Goal: Check status: Check status

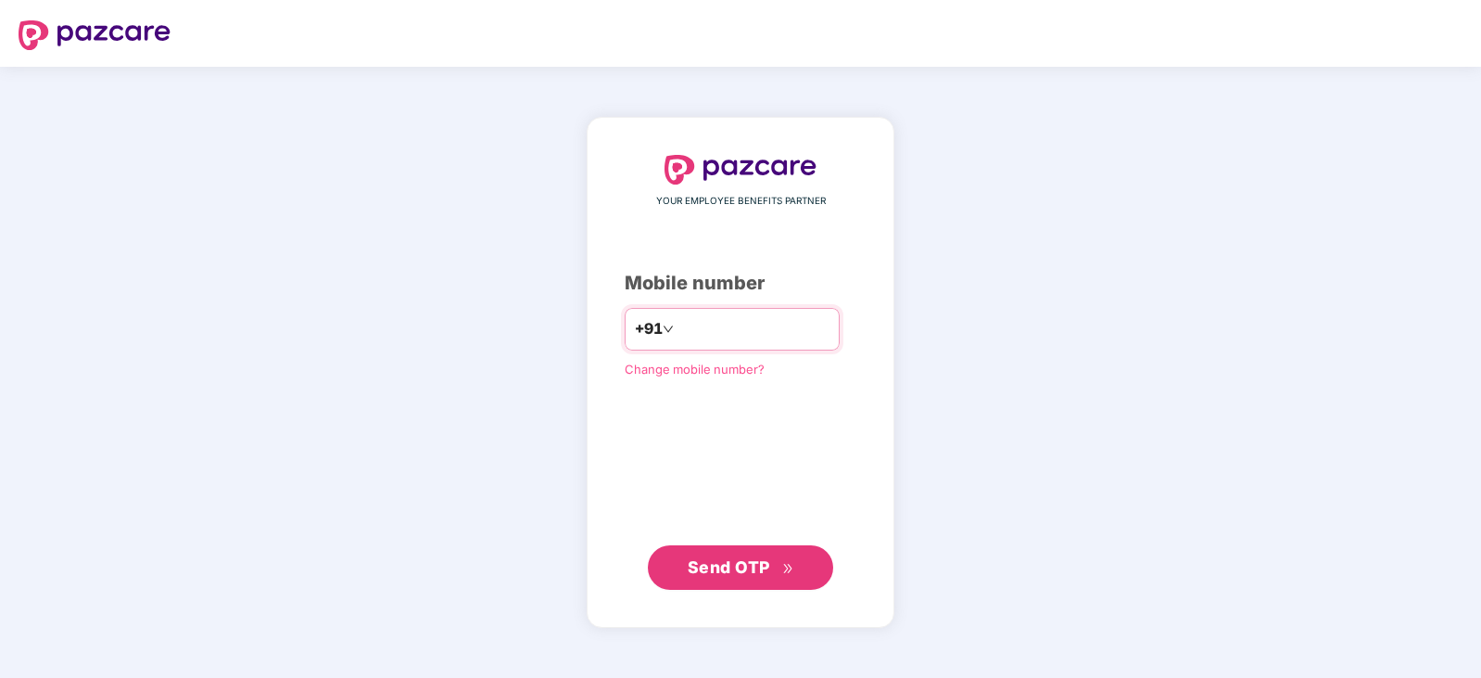
type input "**********"
click at [744, 576] on span "Send OTP" at bounding box center [741, 566] width 107 height 26
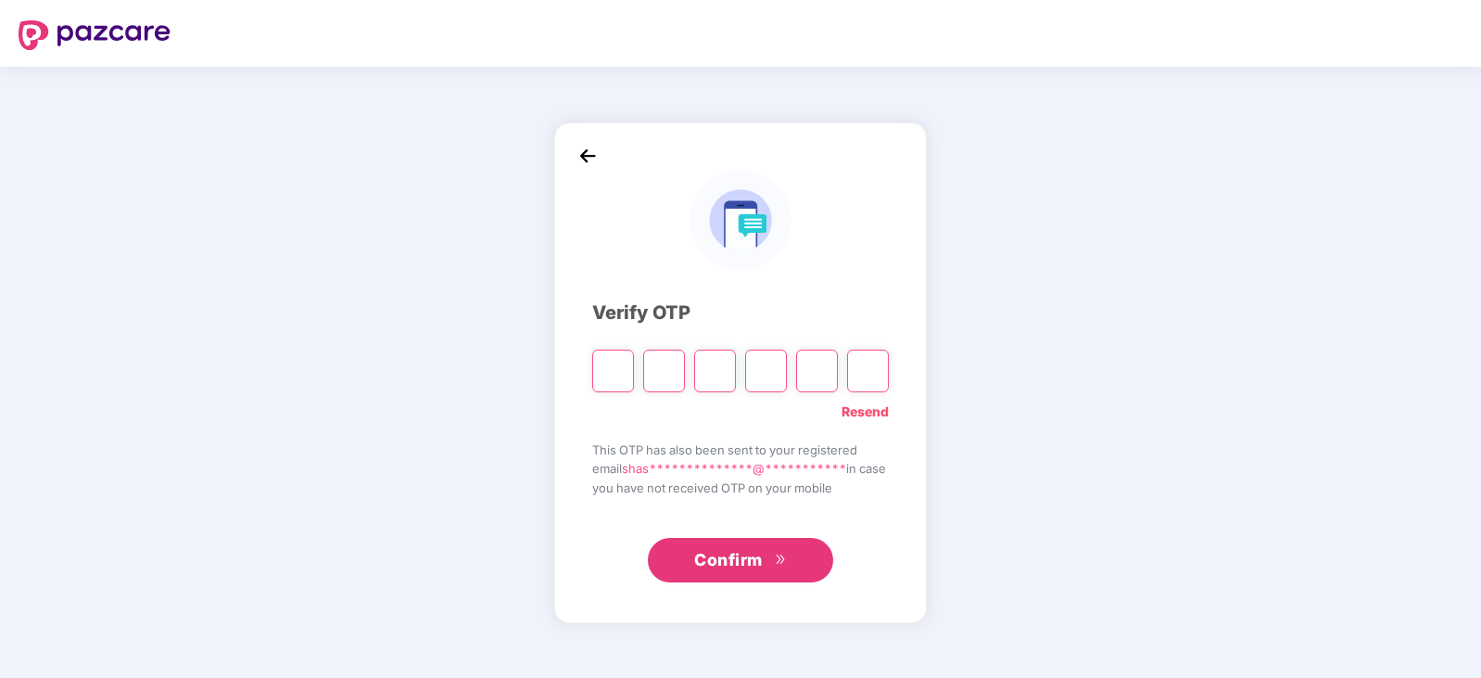
type input "*"
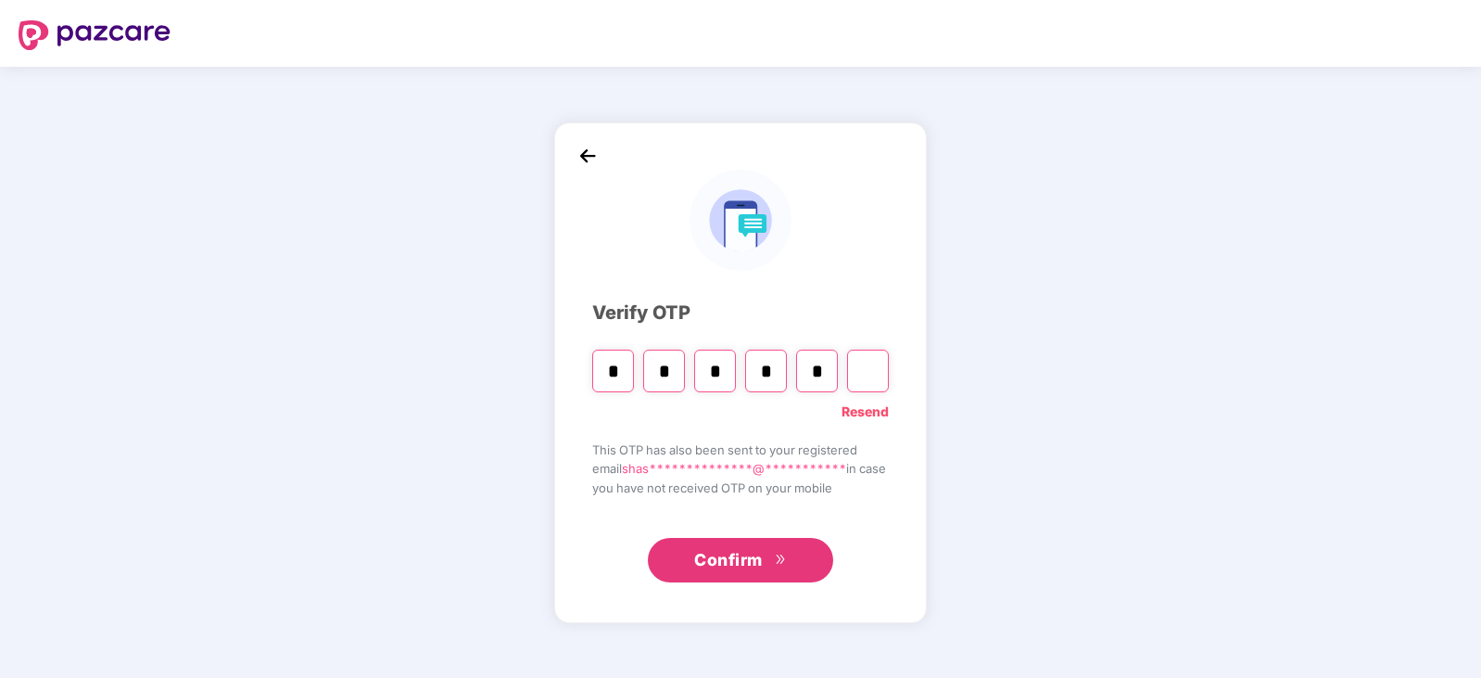
type input "*"
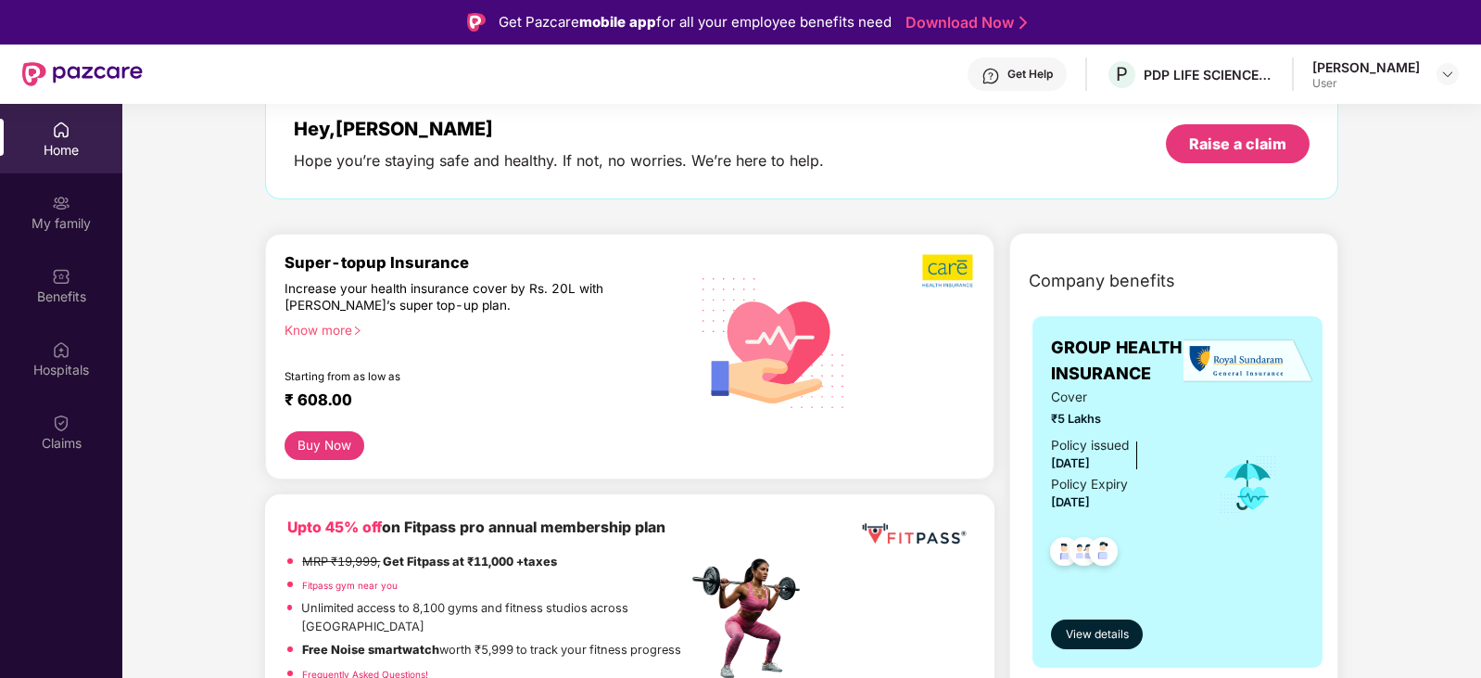
scroll to position [93, 0]
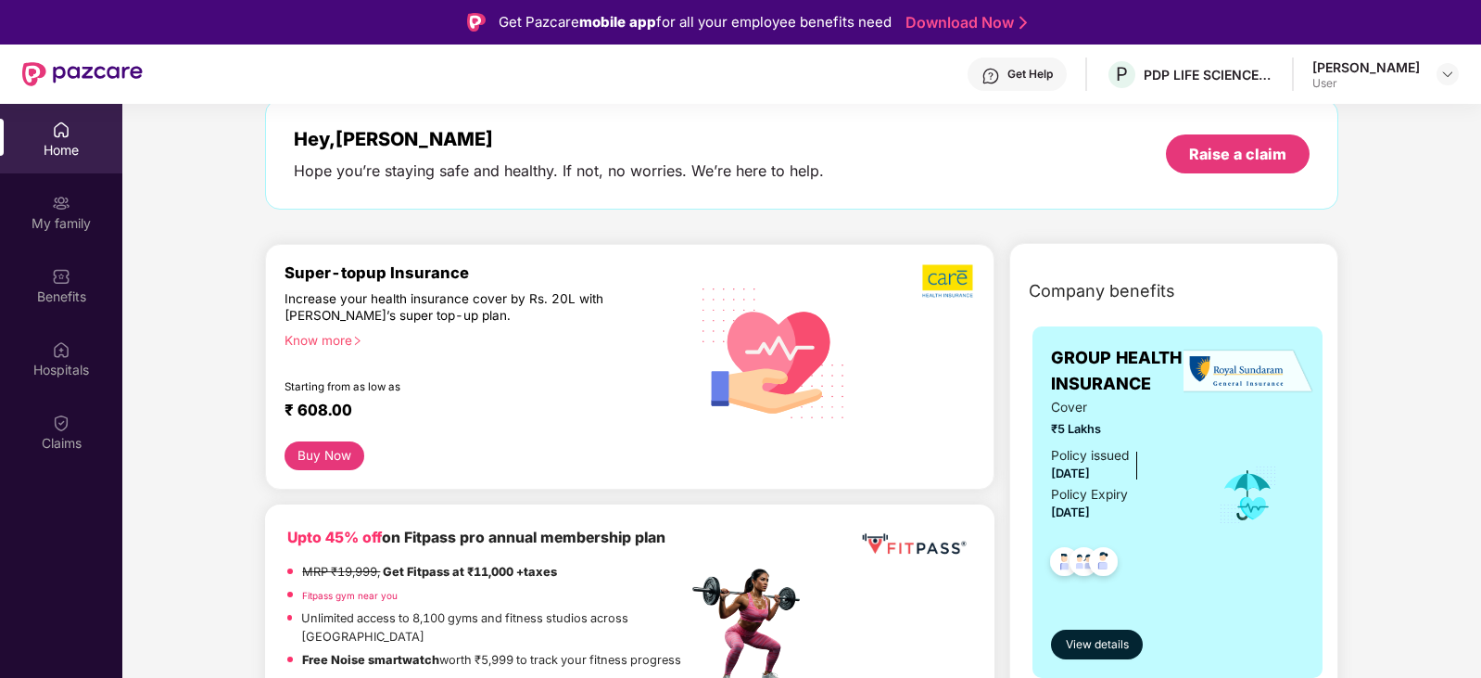
click at [412, 299] on div "Increase your health insurance cover by Rs. 20L with [PERSON_NAME]’s super top-…" at bounding box center [446, 306] width 323 height 33
drag, startPoint x: 305, startPoint y: 299, endPoint x: 645, endPoint y: 305, distance: 340.2
click at [645, 305] on div "Super-topup Insurance Increase your health insurance cover by Rs. 20L with [PER…" at bounding box center [486, 352] width 402 height 178
click at [608, 320] on div "Super-topup Insurance Increase your health insurance cover by Rs. 20L with [PER…" at bounding box center [486, 352] width 402 height 178
click at [333, 336] on div "Know more" at bounding box center [480, 338] width 391 height 13
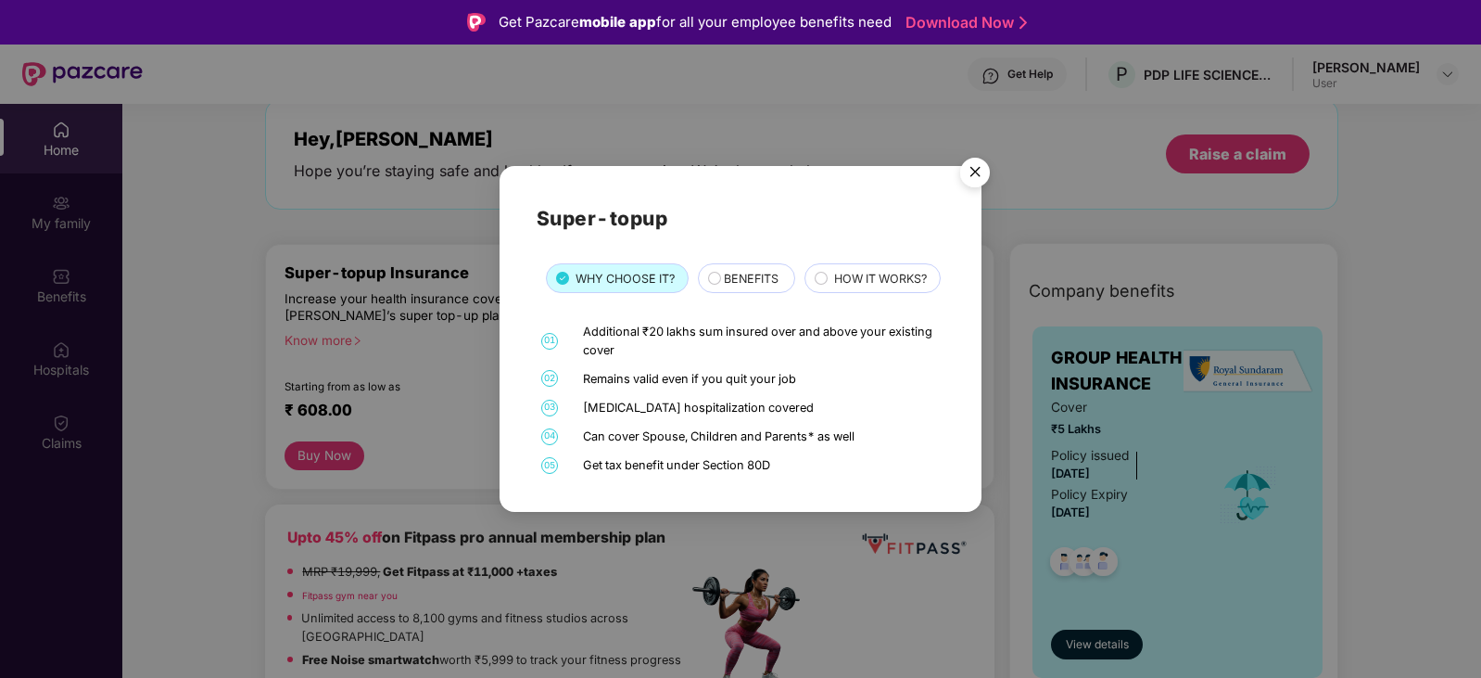
click at [979, 153] on img "Close" at bounding box center [975, 175] width 52 height 52
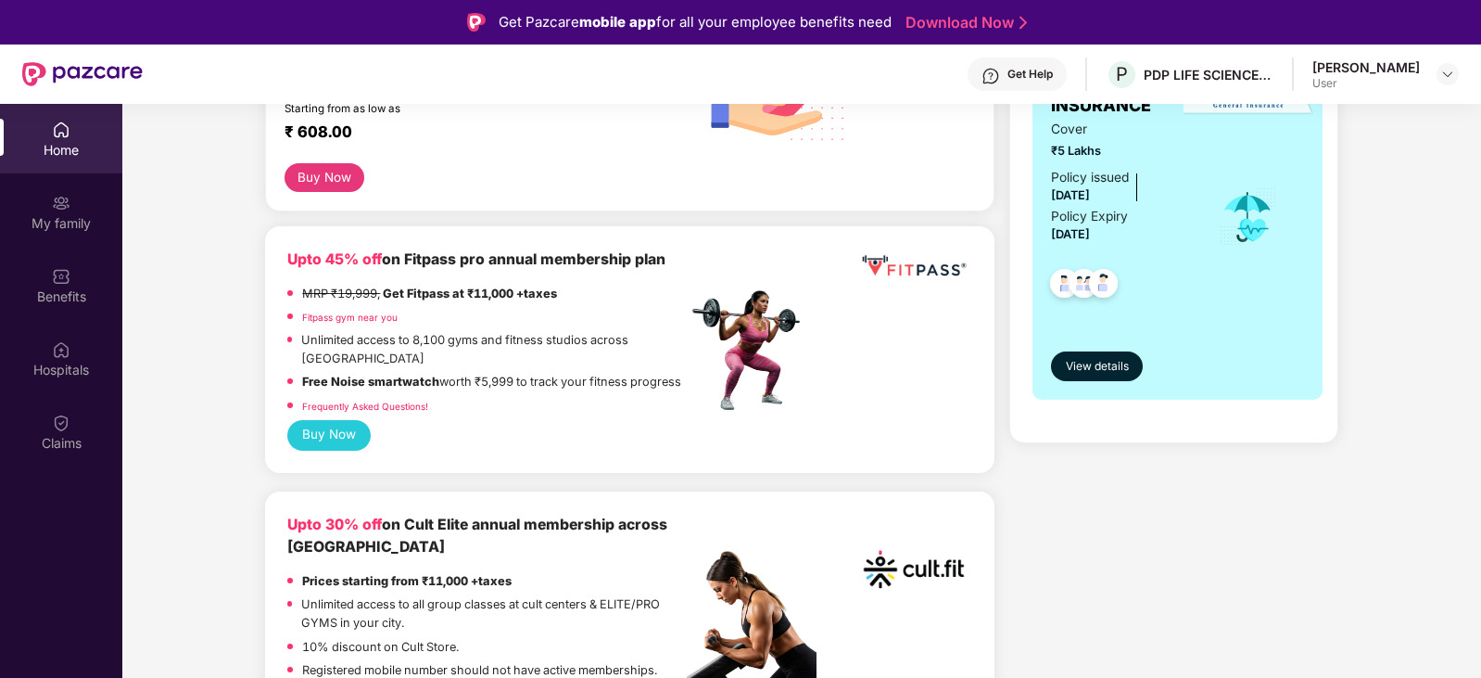
scroll to position [185, 0]
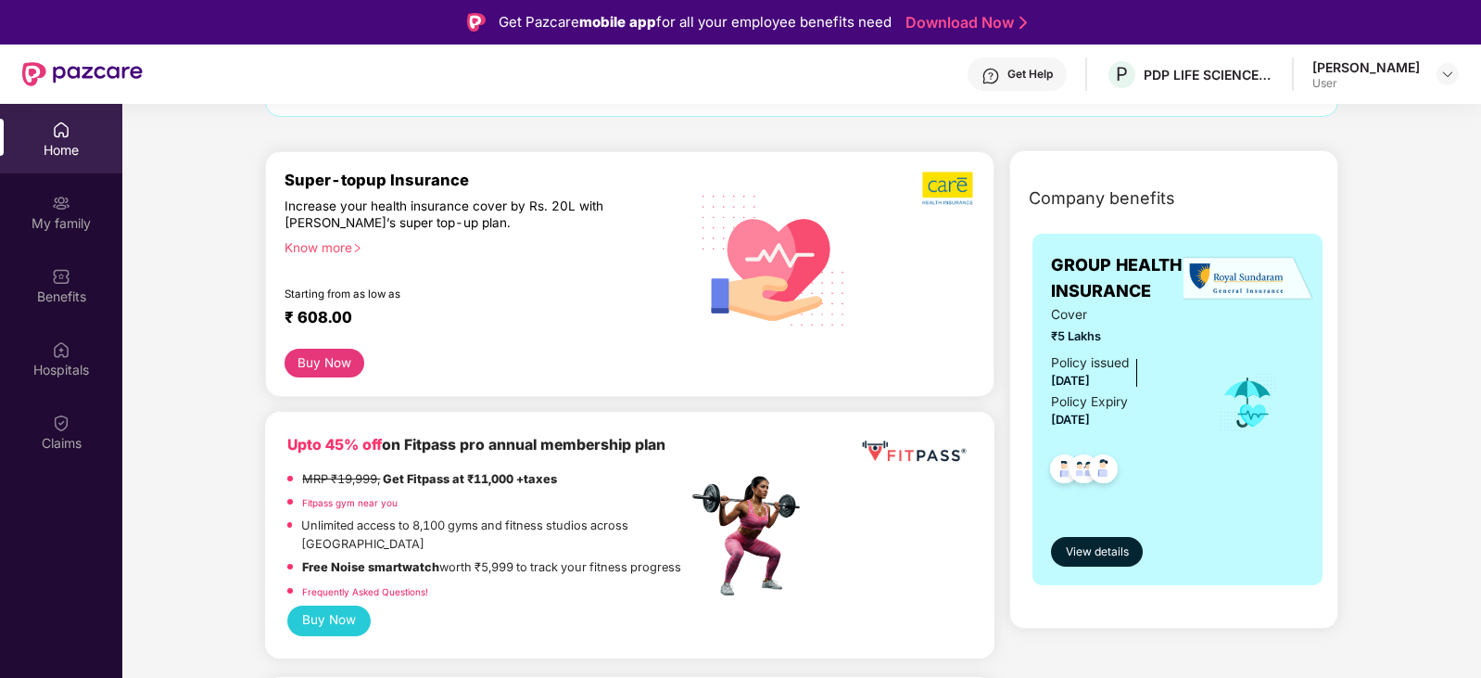
click at [332, 360] on button "Buy Now" at bounding box center [324, 362] width 79 height 29
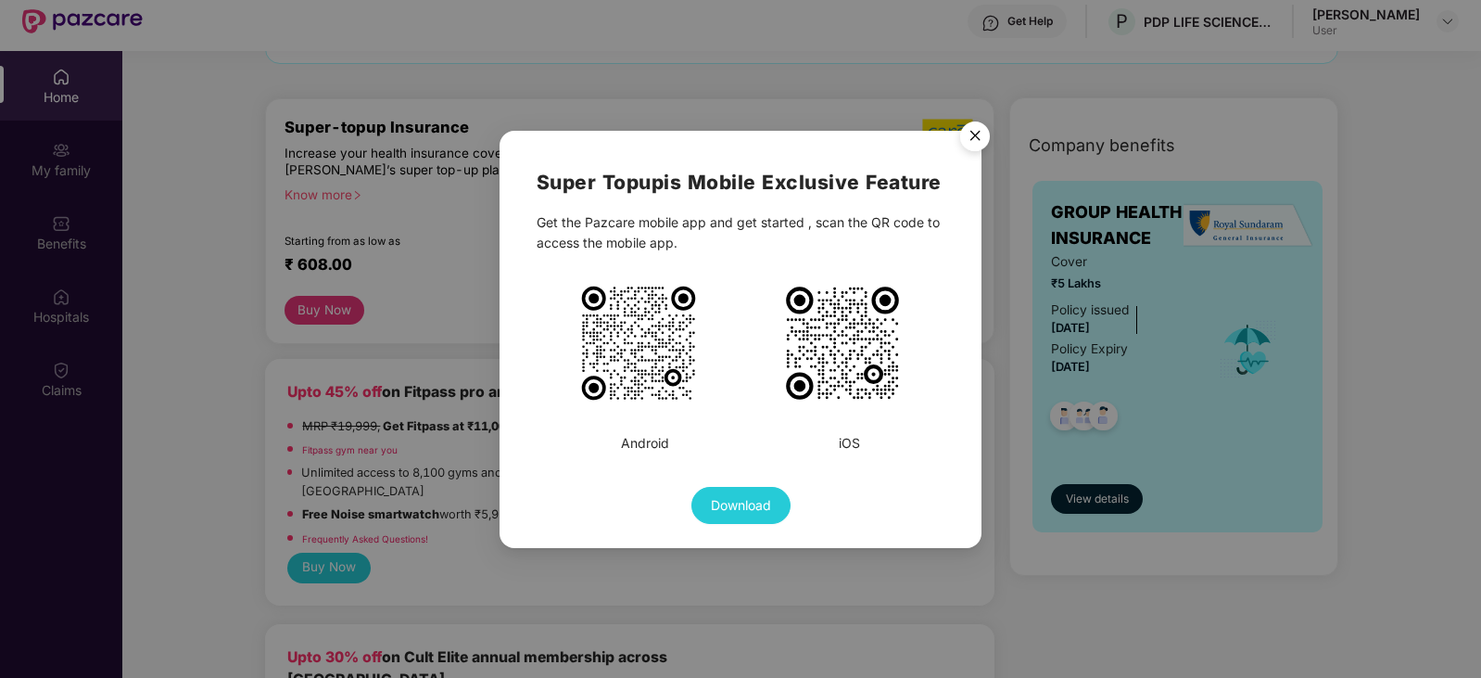
scroll to position [104, 0]
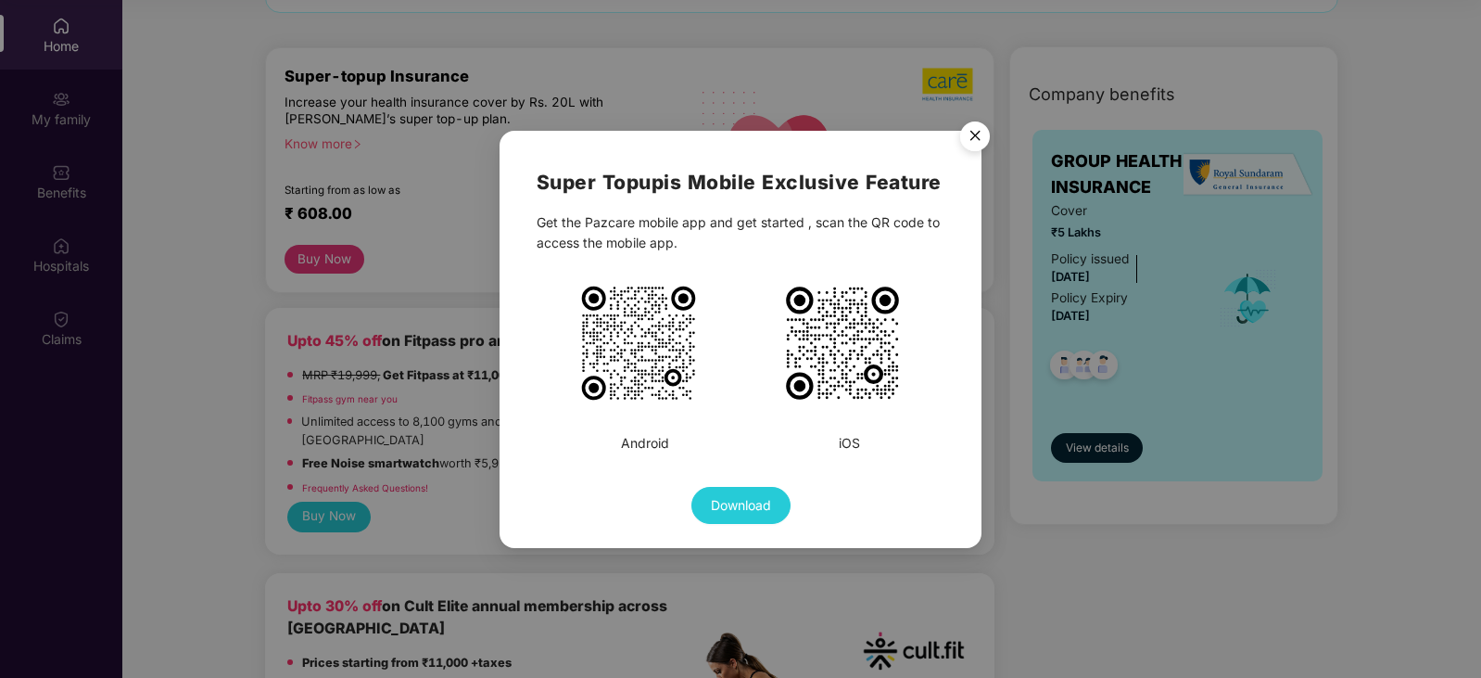
click at [974, 144] on img "Close" at bounding box center [975, 139] width 52 height 52
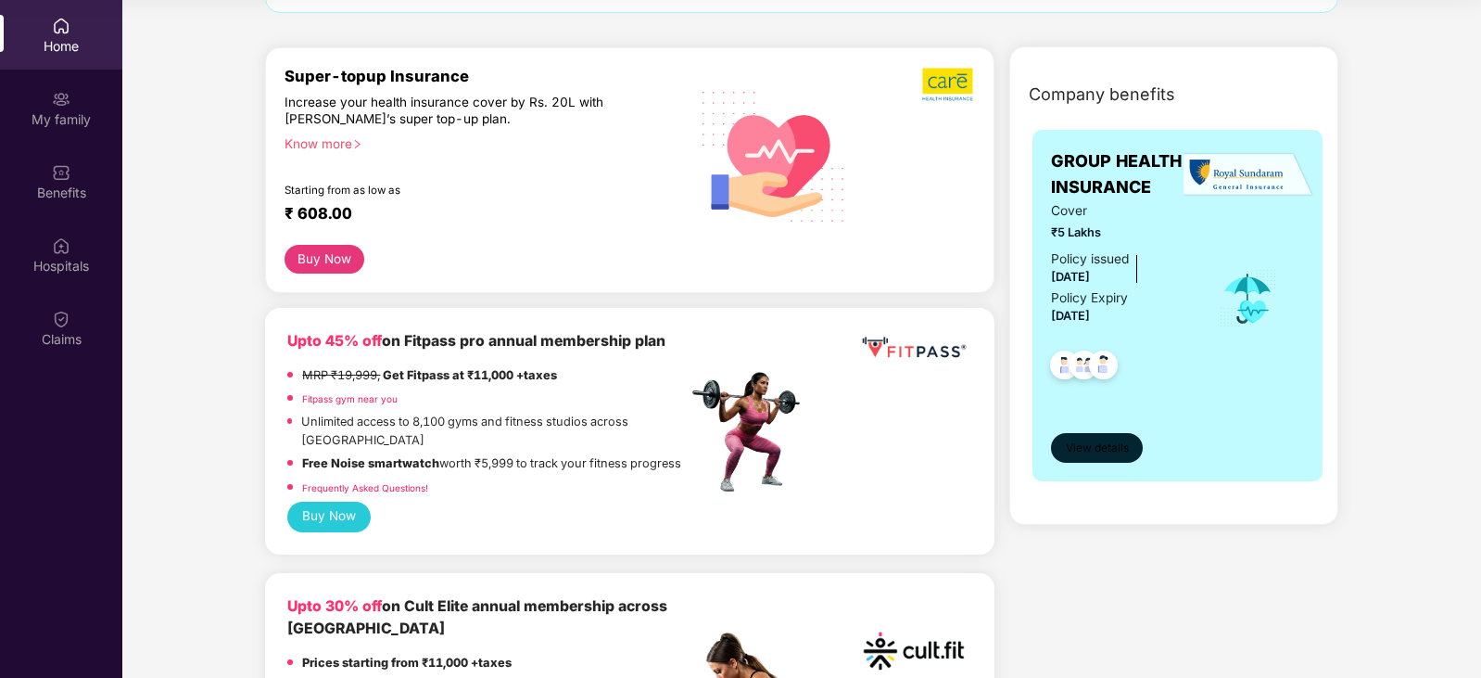
click at [1110, 448] on span "View details" at bounding box center [1097, 448] width 63 height 18
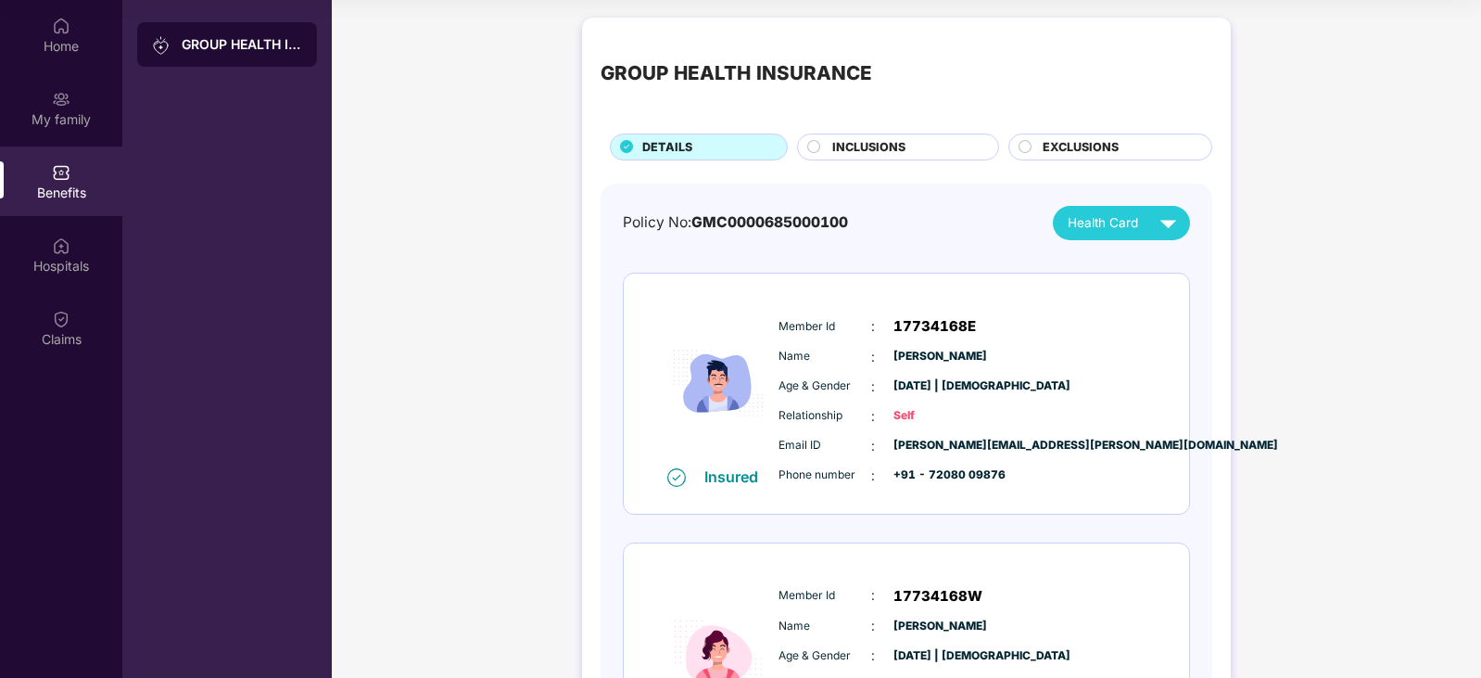
scroll to position [0, 0]
click at [1115, 228] on span "Health Card" at bounding box center [1103, 223] width 70 height 19
click at [956, 220] on div "Policy No: GMC0000685000100 Health Card" at bounding box center [906, 224] width 567 height 34
click at [895, 149] on span "INCLUSIONS" at bounding box center [868, 148] width 73 height 19
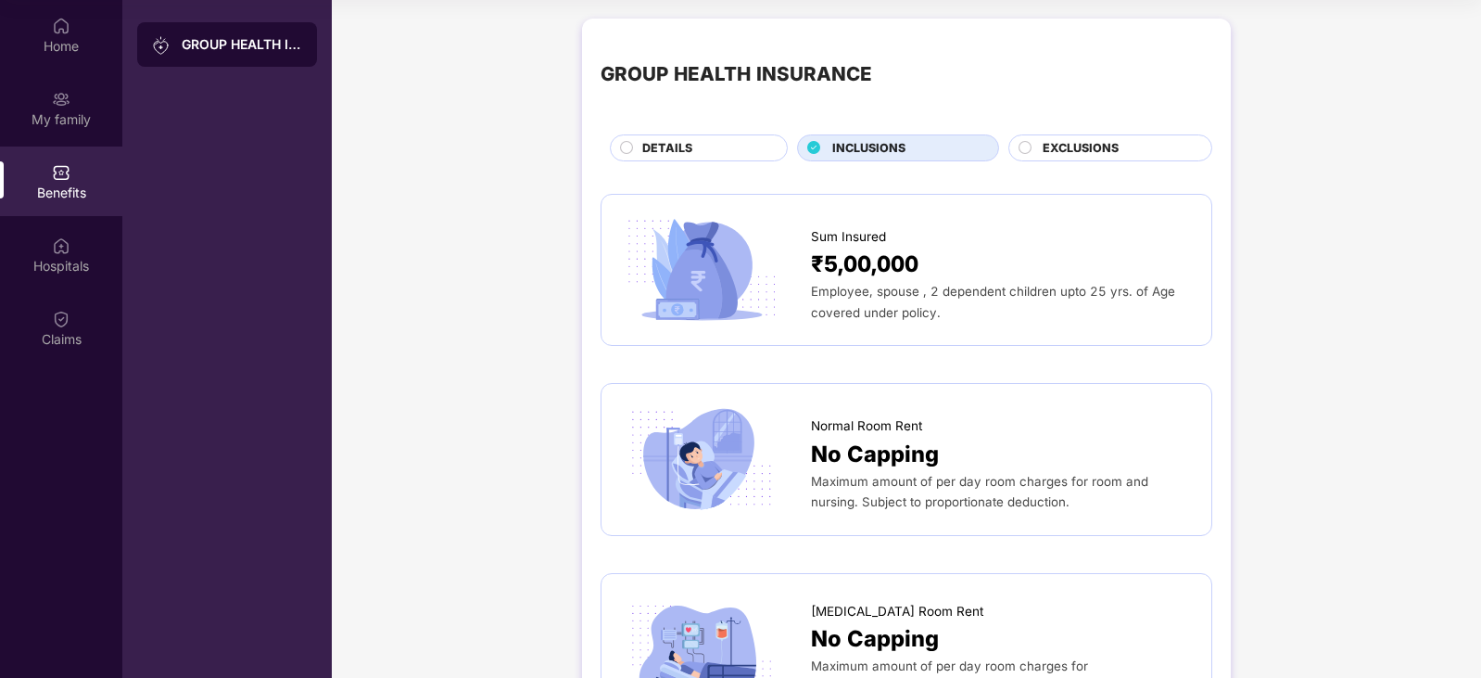
click at [1021, 145] on circle at bounding box center [1025, 147] width 12 height 12
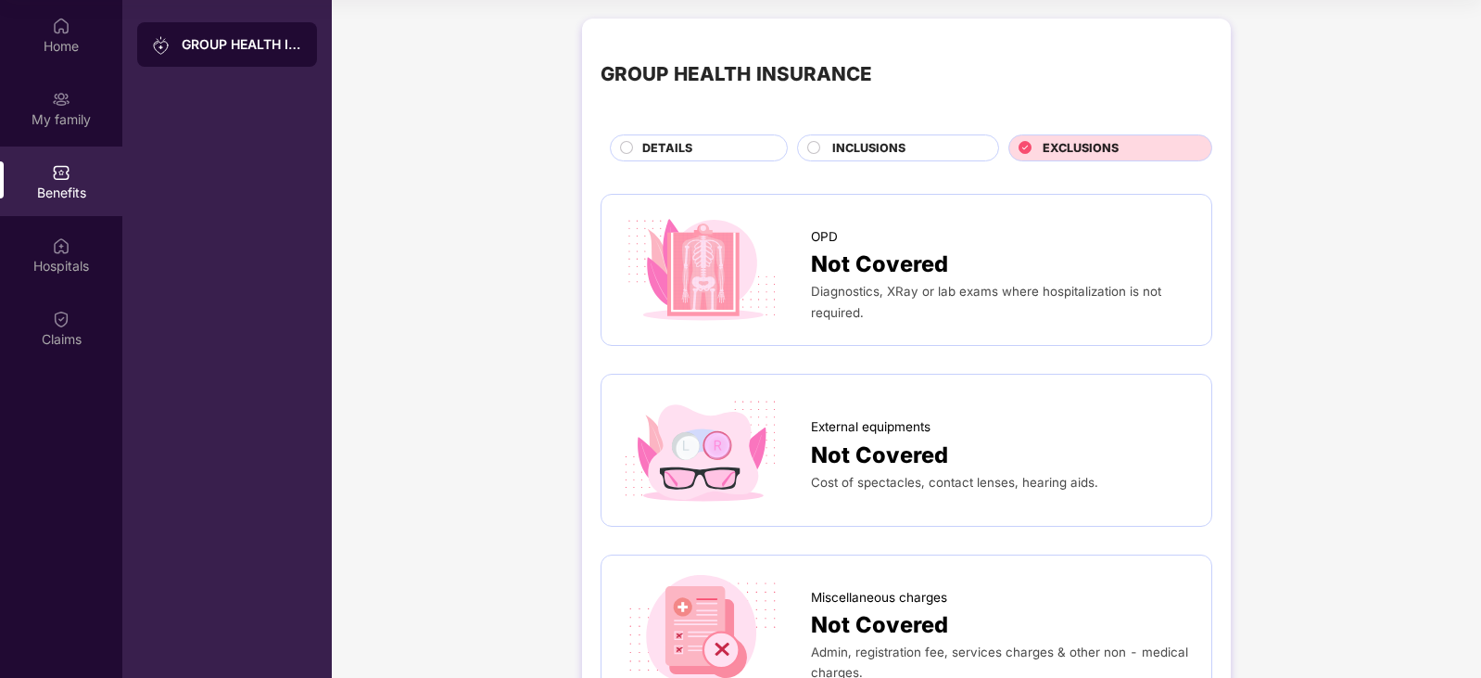
click at [614, 144] on div "DETAILS" at bounding box center [699, 147] width 178 height 27
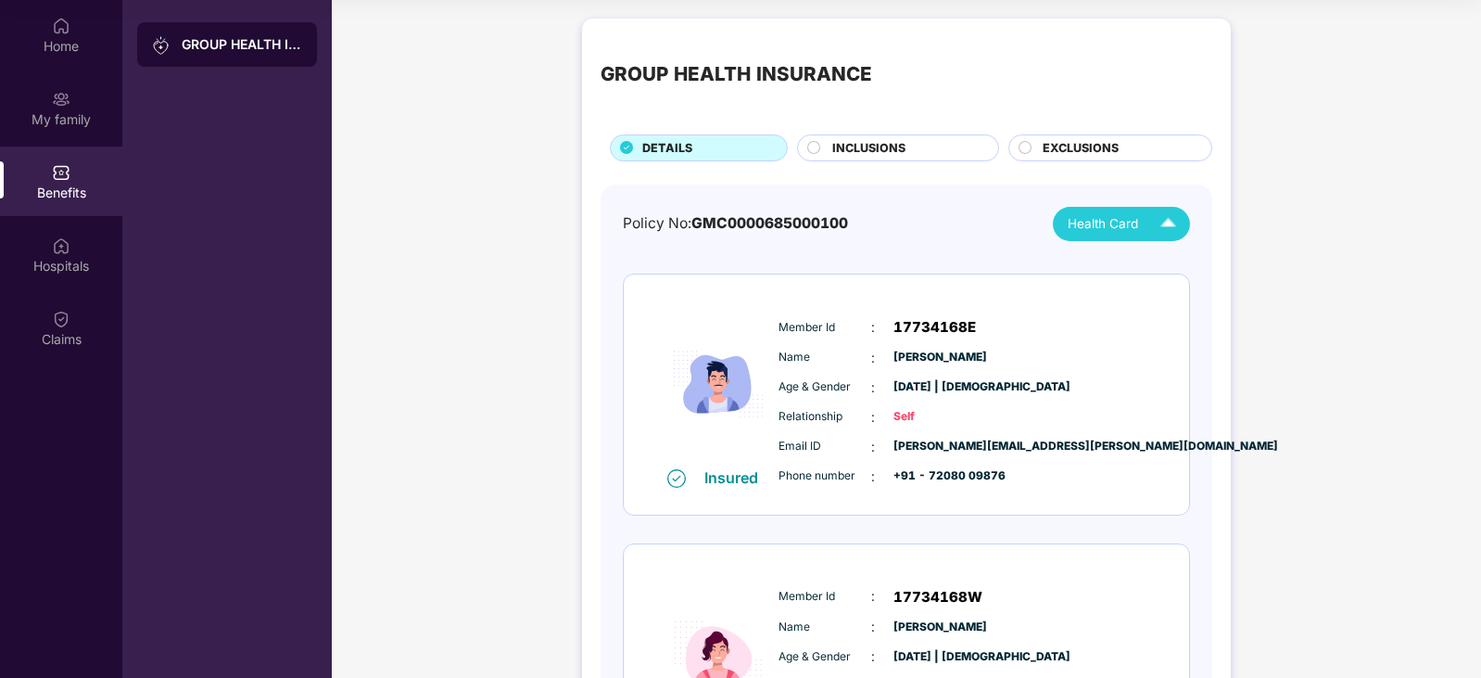
click at [1129, 227] on span "Health Card" at bounding box center [1103, 223] width 70 height 19
click at [1104, 262] on div "[PERSON_NAME]" at bounding box center [1098, 267] width 148 height 20
click at [1121, 305] on div "[PERSON_NAME]" at bounding box center [1098, 304] width 148 height 20
click at [1107, 235] on div "Health Card" at bounding box center [1126, 224] width 117 height 32
click at [1091, 344] on div "Yug [PERSON_NAME]" at bounding box center [1098, 341] width 148 height 20
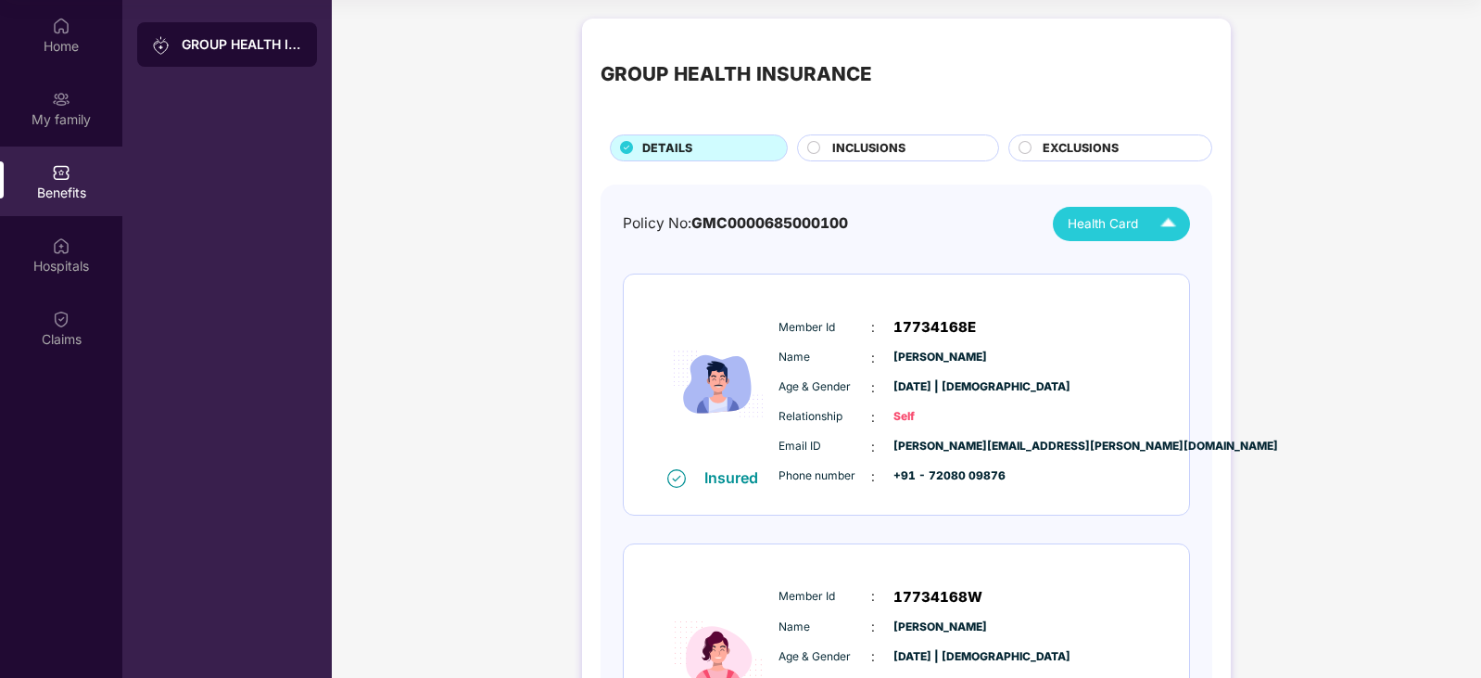
click at [850, 149] on span "INCLUSIONS" at bounding box center [868, 148] width 73 height 19
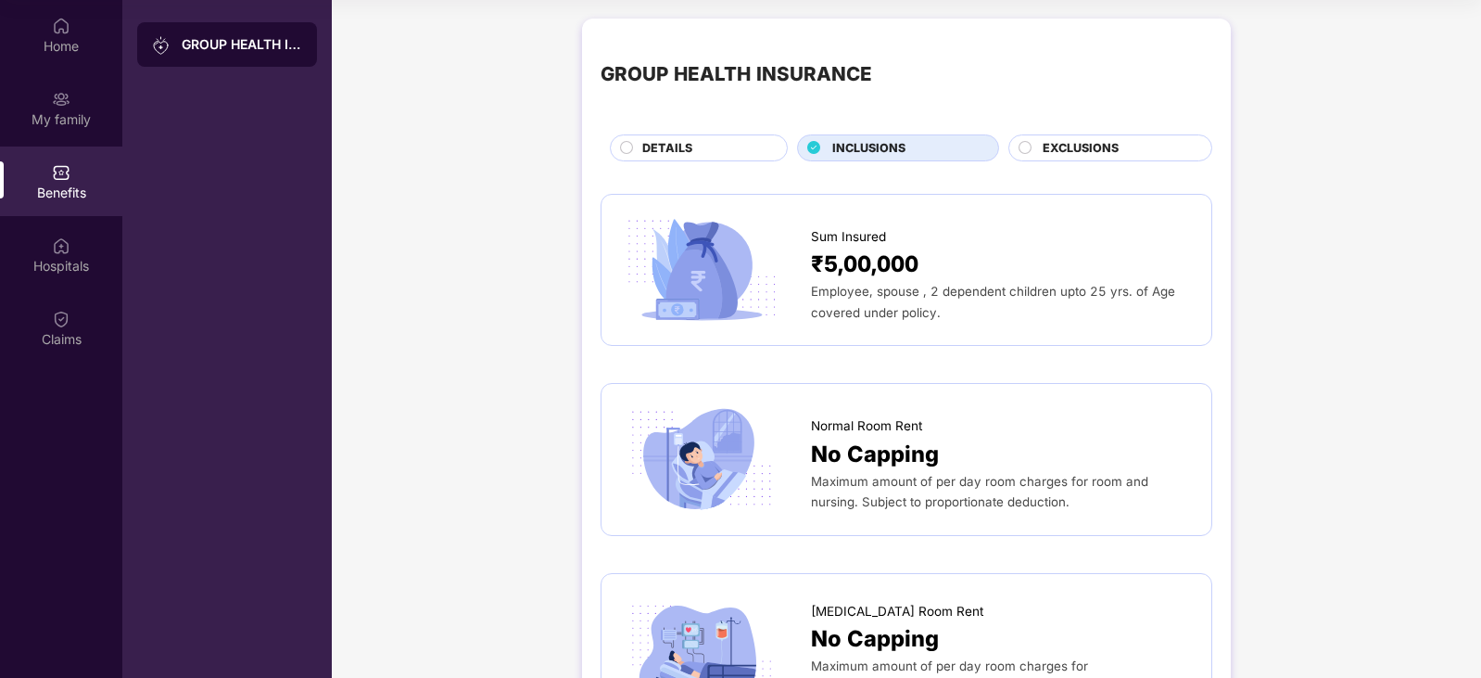
click at [850, 277] on span "₹5,00,000" at bounding box center [865, 264] width 108 height 34
click at [870, 250] on span "₹5,00,000" at bounding box center [865, 264] width 108 height 34
click at [804, 256] on div at bounding box center [715, 269] width 191 height 113
click at [654, 135] on div "DETAILS" at bounding box center [699, 147] width 178 height 27
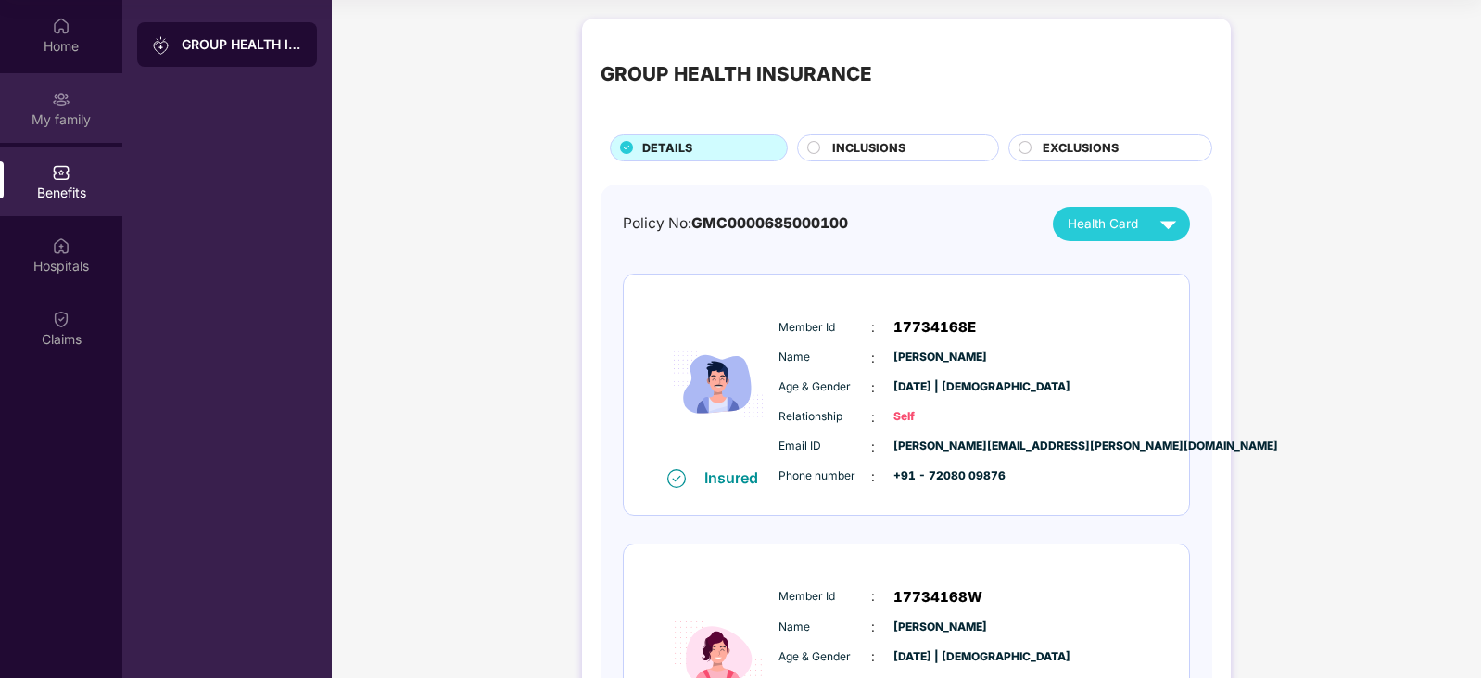
click at [64, 94] on img at bounding box center [61, 99] width 19 height 19
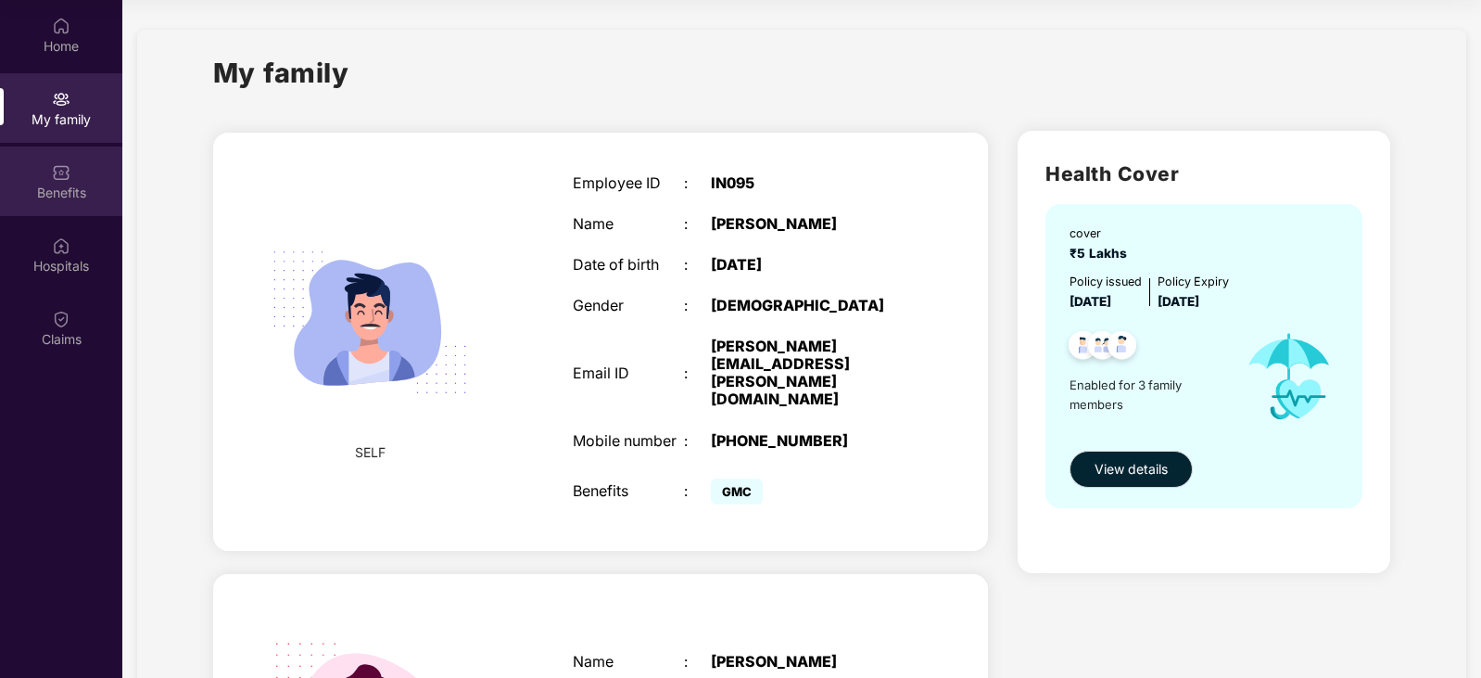
click at [54, 171] on img at bounding box center [61, 172] width 19 height 19
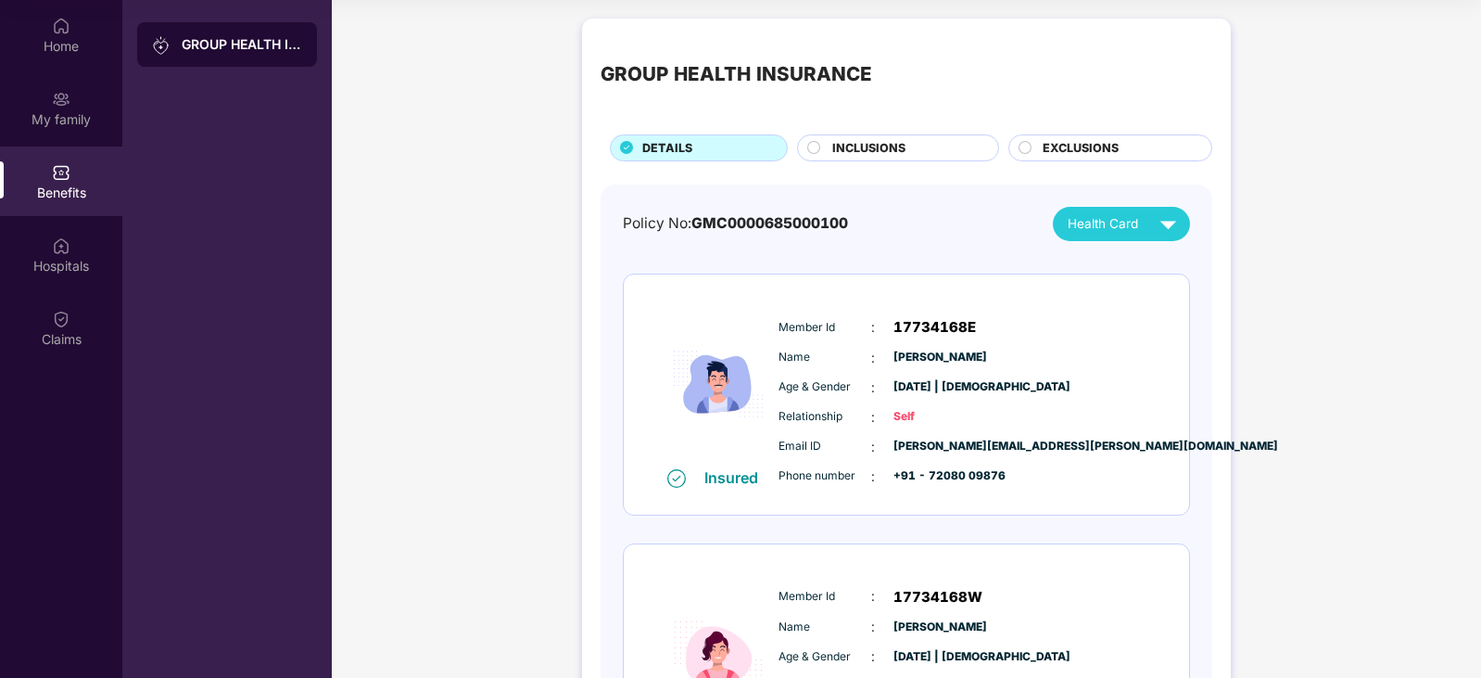
click at [910, 148] on div "INCLUSIONS" at bounding box center [906, 149] width 166 height 21
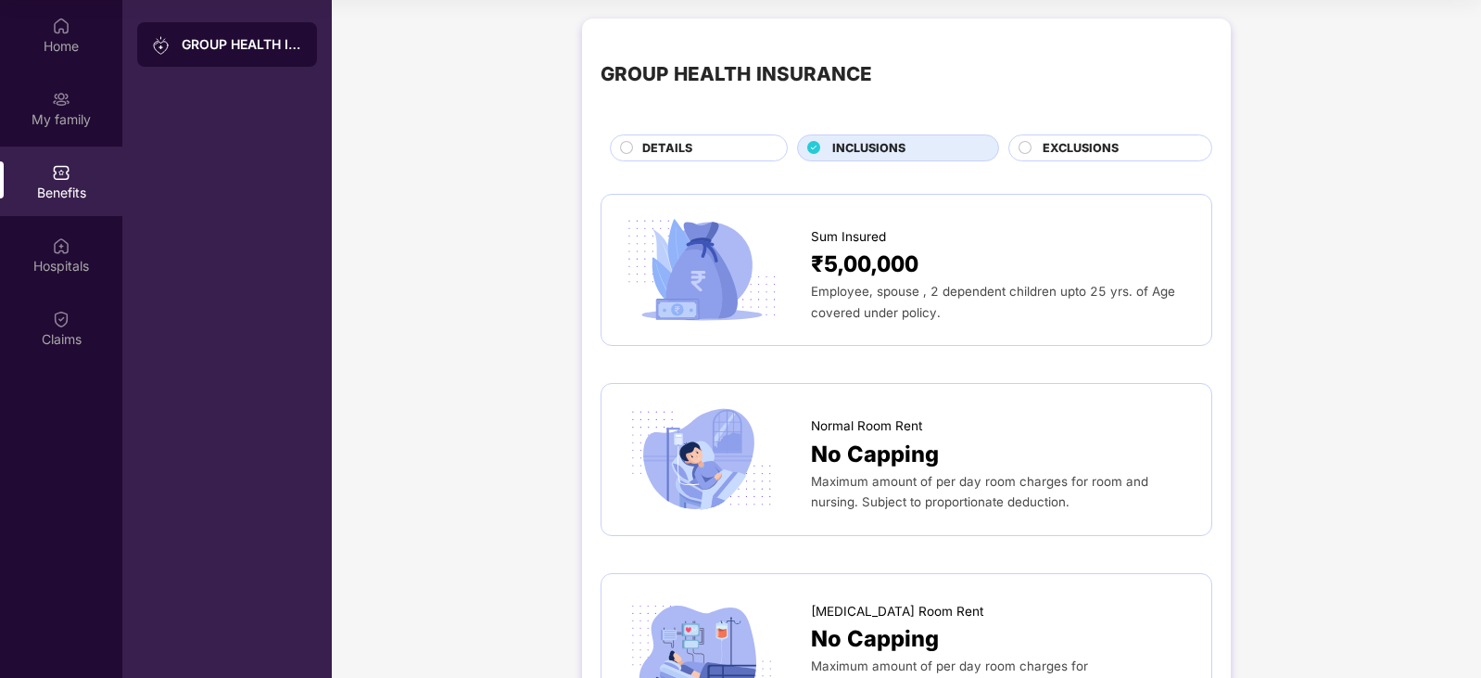
click at [898, 274] on span "₹5,00,000" at bounding box center [865, 264] width 108 height 34
click at [836, 259] on span "₹5,00,000" at bounding box center [865, 264] width 108 height 34
click at [678, 245] on img at bounding box center [701, 269] width 163 height 113
click at [71, 249] on div "Hospitals" at bounding box center [61, 255] width 122 height 70
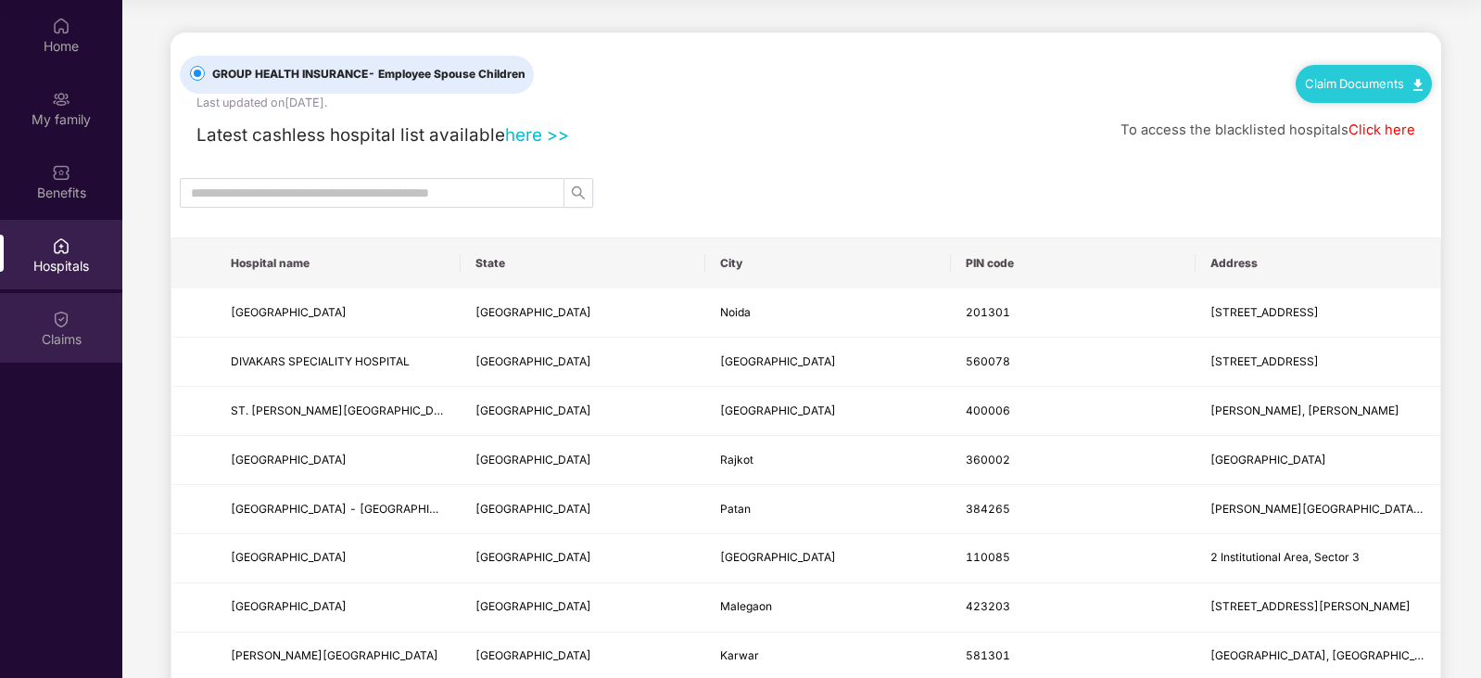
click at [52, 320] on img at bounding box center [61, 319] width 19 height 19
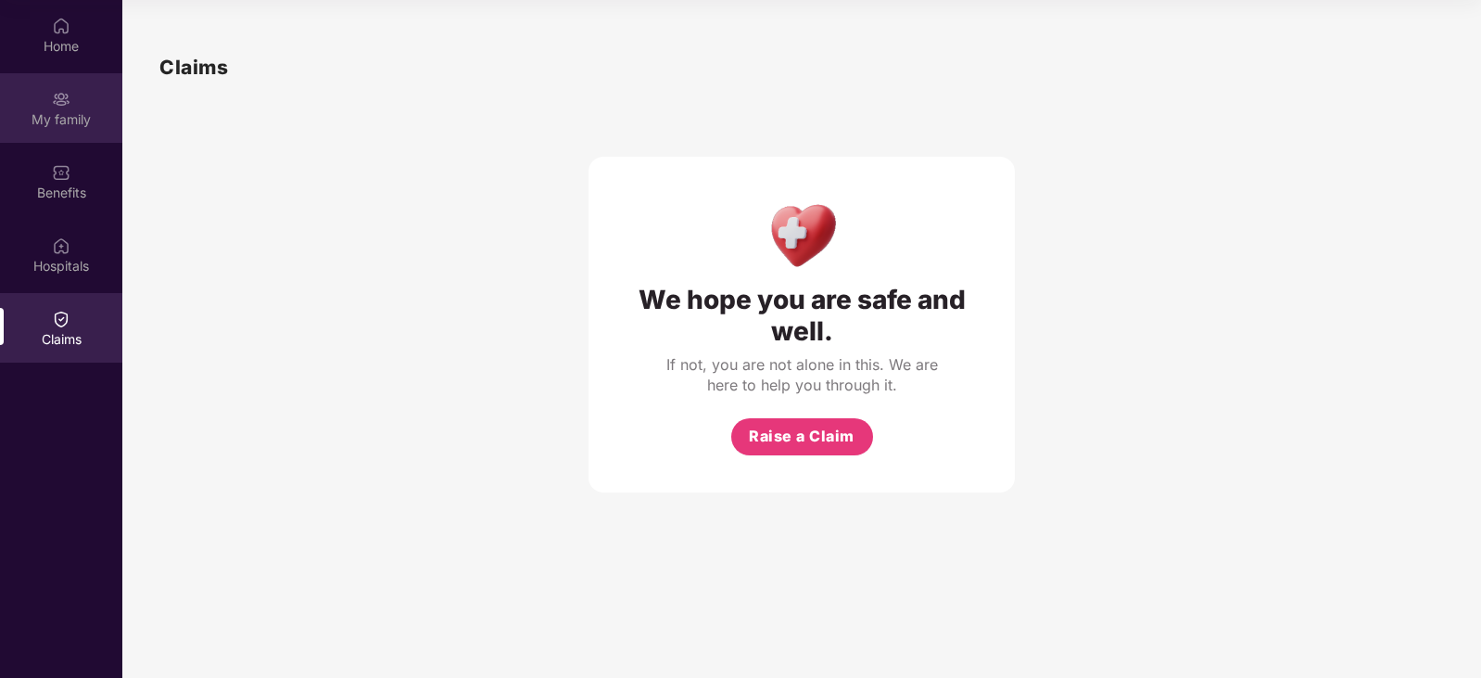
click at [70, 111] on div "My family" at bounding box center [61, 119] width 122 height 19
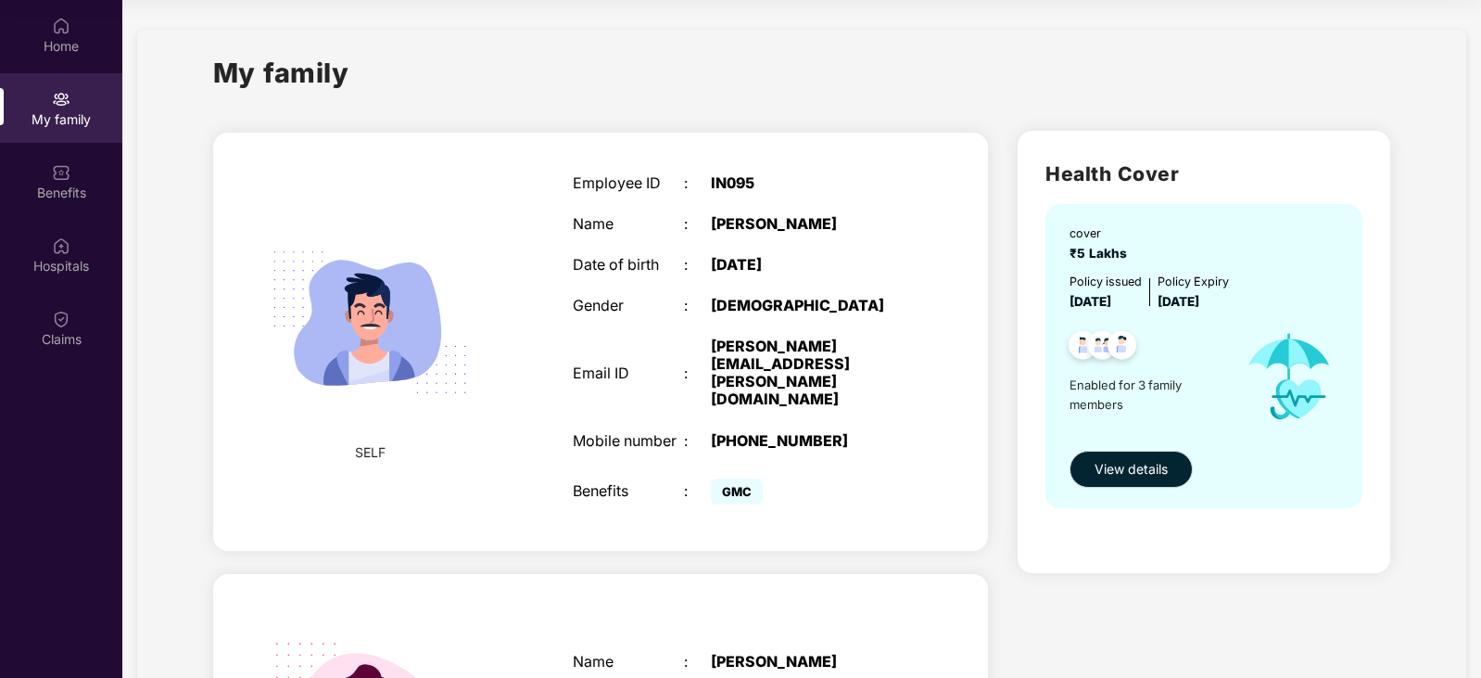
click at [971, 110] on div "My family" at bounding box center [802, 84] width 1178 height 64
click at [970, 105] on div "My family" at bounding box center [802, 84] width 1178 height 64
click at [1082, 394] on span "Enabled for 3 family members" at bounding box center [1149, 394] width 159 height 38
drag, startPoint x: 1057, startPoint y: 386, endPoint x: 1169, endPoint y: 386, distance: 112.1
click at [1169, 386] on span "Enabled for 3 family members" at bounding box center [1149, 394] width 159 height 38
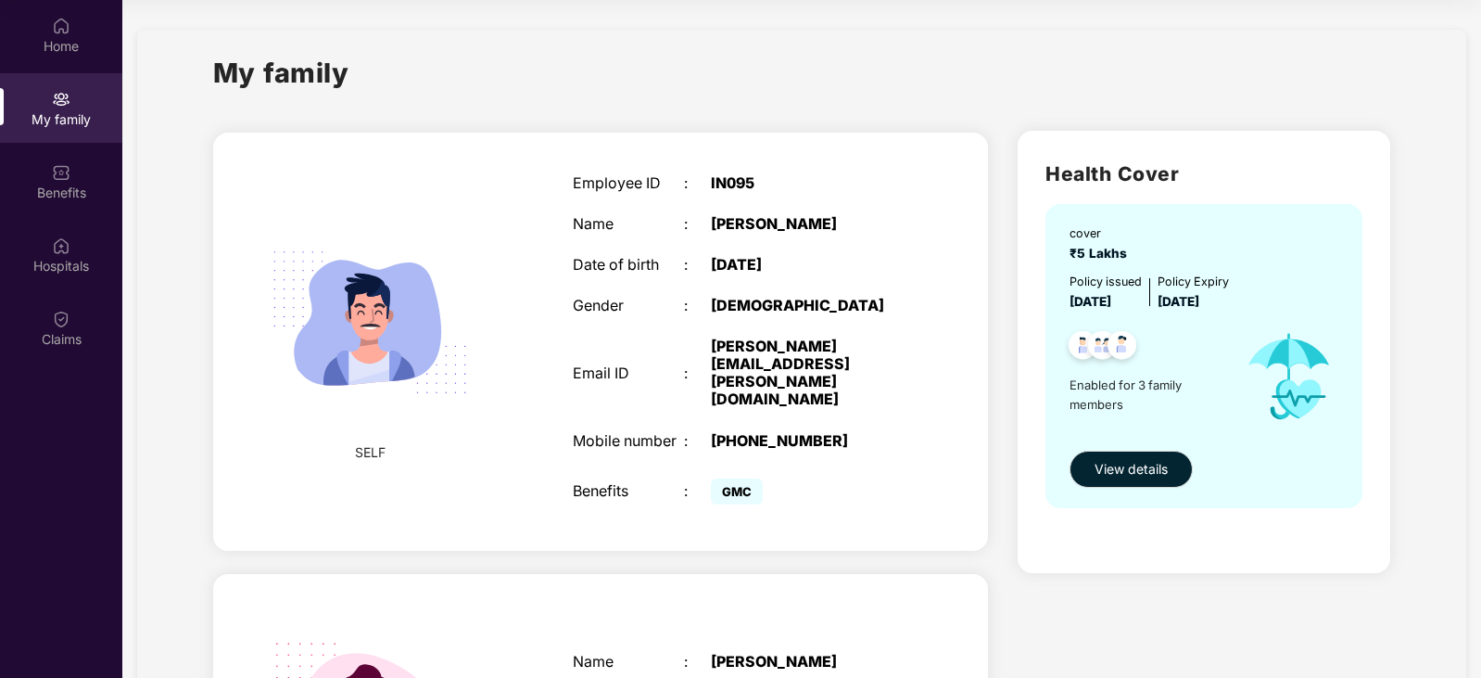
click at [1103, 404] on span "Enabled for 3 family members" at bounding box center [1149, 394] width 159 height 38
click at [1127, 369] on div at bounding box center [1144, 347] width 169 height 45
click at [69, 29] on img at bounding box center [61, 26] width 19 height 19
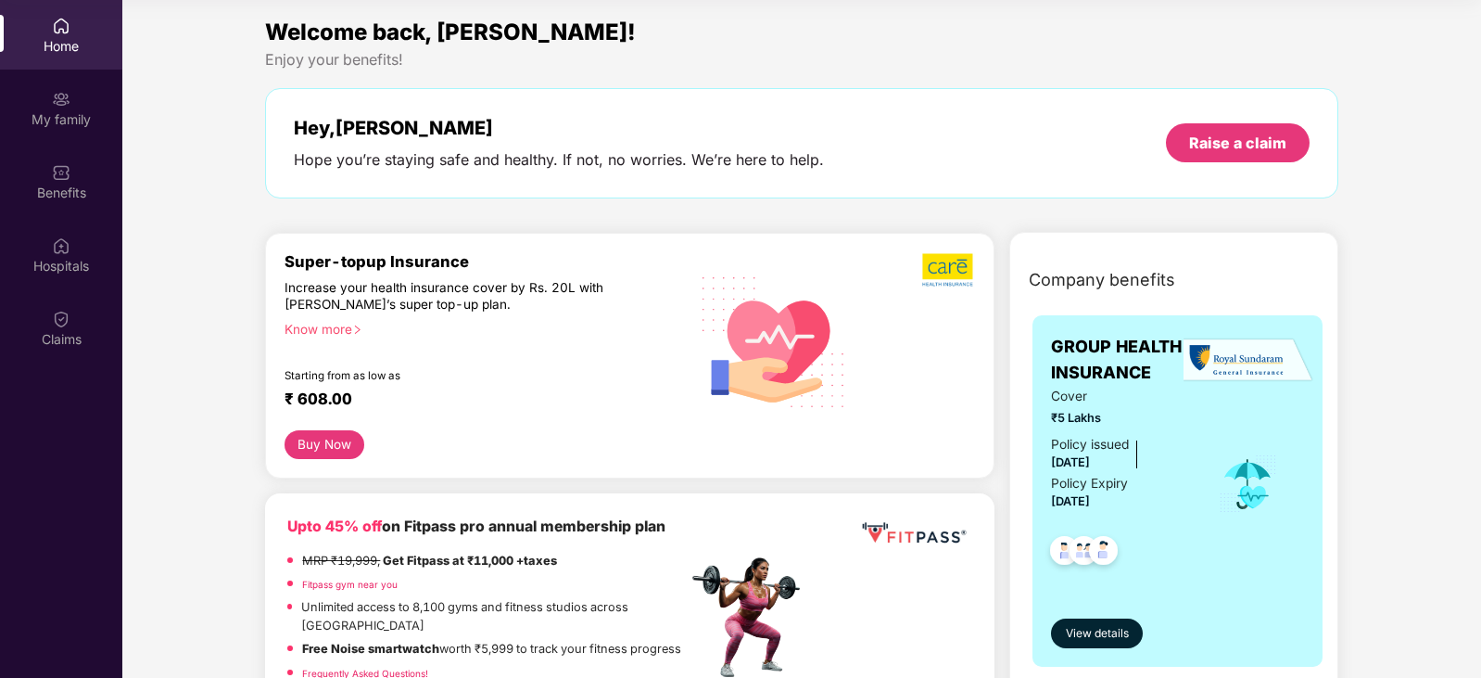
click at [1033, 78] on div "Welcome back, [PERSON_NAME]! Enjoy your benefits! Hey, [PERSON_NAME] Hope you’r…" at bounding box center [801, 116] width 1087 height 202
click at [806, 104] on div "Hey, [PERSON_NAME] Hope you’re staying safe and healthy. If not, no worries. We…" at bounding box center [801, 143] width 1072 height 110
click at [805, 101] on div "Hey, [PERSON_NAME] Hope you’re staying safe and healthy. If not, no worries. We…" at bounding box center [801, 143] width 1072 height 110
click at [1077, 125] on div "Hey, [PERSON_NAME] Hope you’re staying safe and healthy. If not, no worries. We…" at bounding box center [801, 143] width 1015 height 53
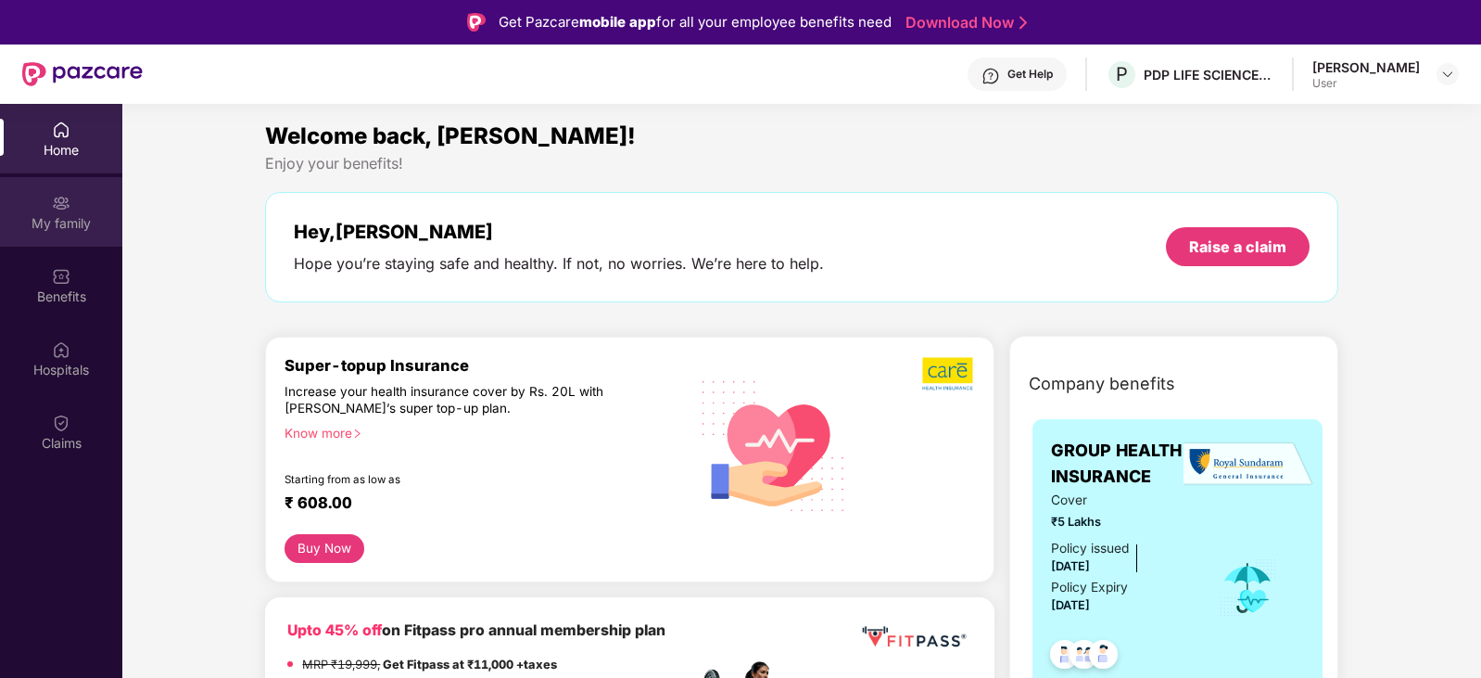
click at [82, 209] on div "My family" at bounding box center [61, 212] width 122 height 70
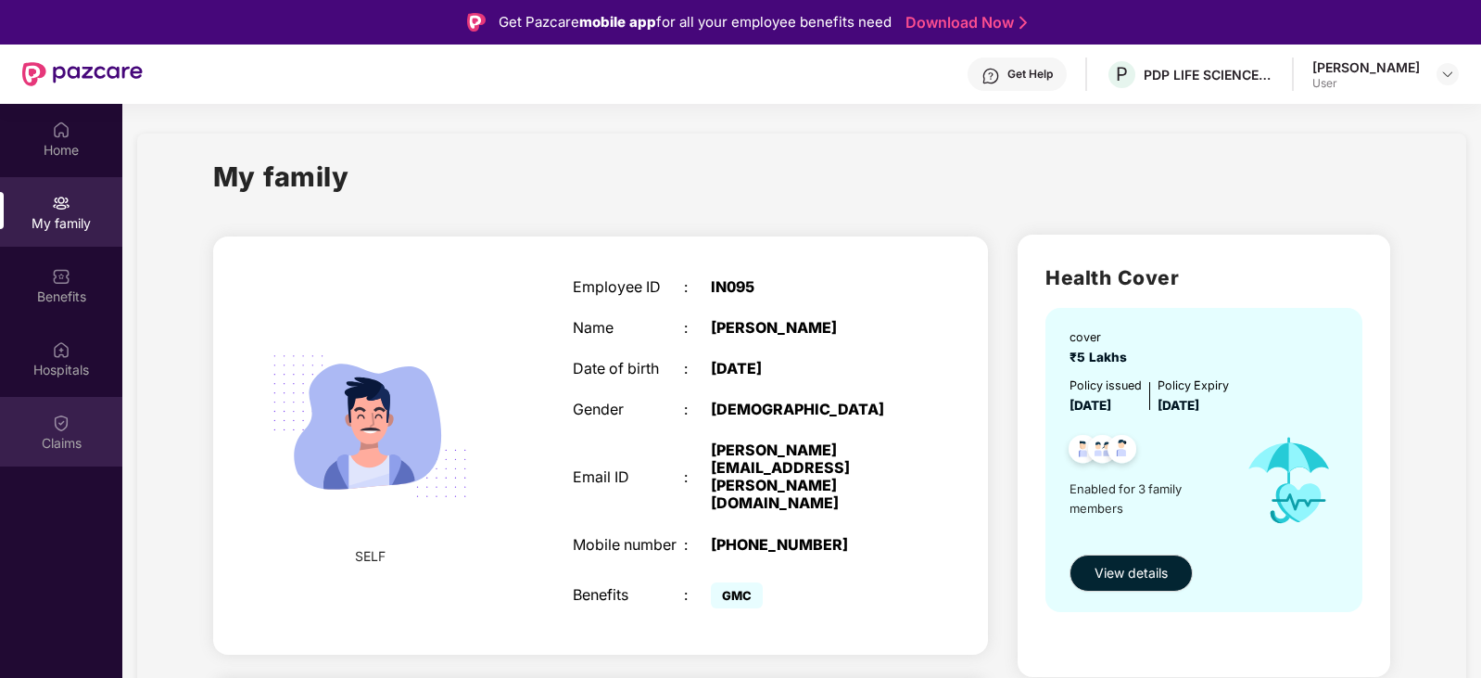
click at [57, 419] on img at bounding box center [61, 422] width 19 height 19
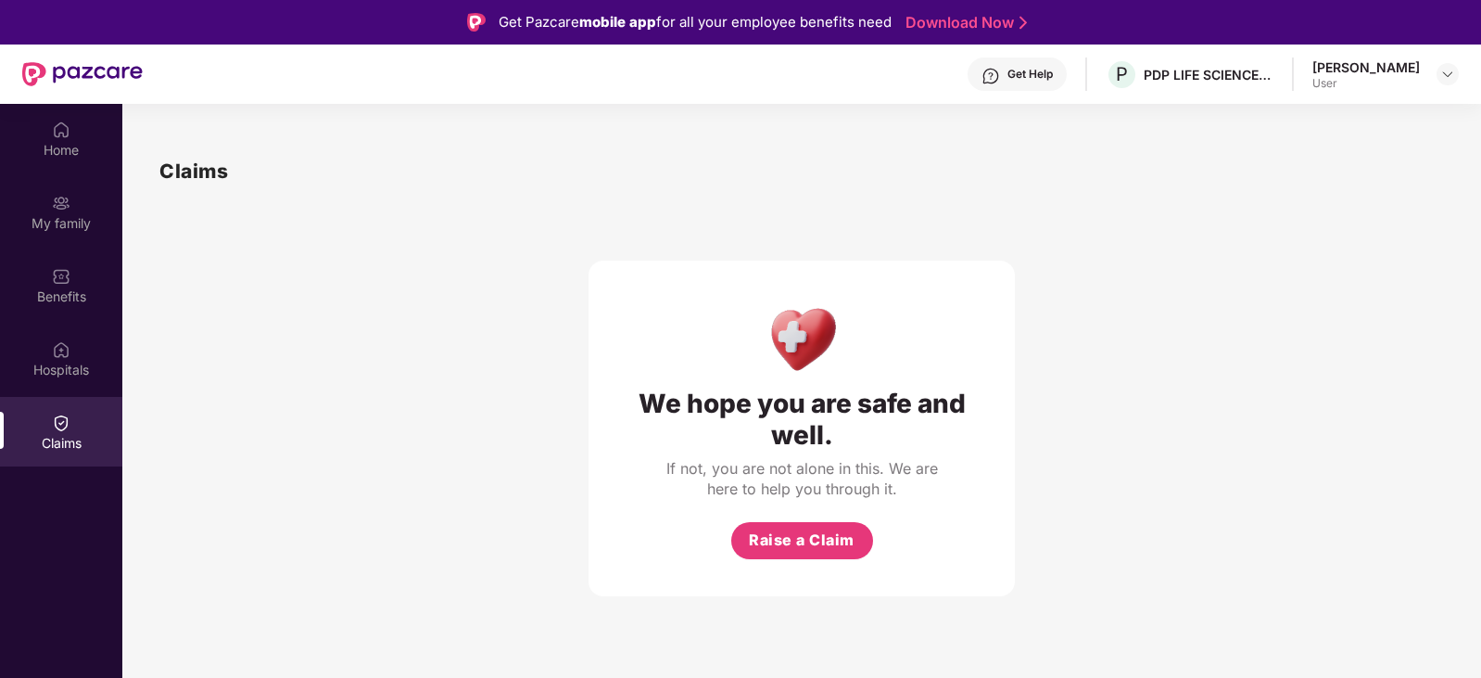
click at [727, 196] on div "We hope you are safe and well. If not, you are not alone in this. We are here t…" at bounding box center [802, 391] width 426 height 410
click at [57, 130] on img at bounding box center [61, 129] width 19 height 19
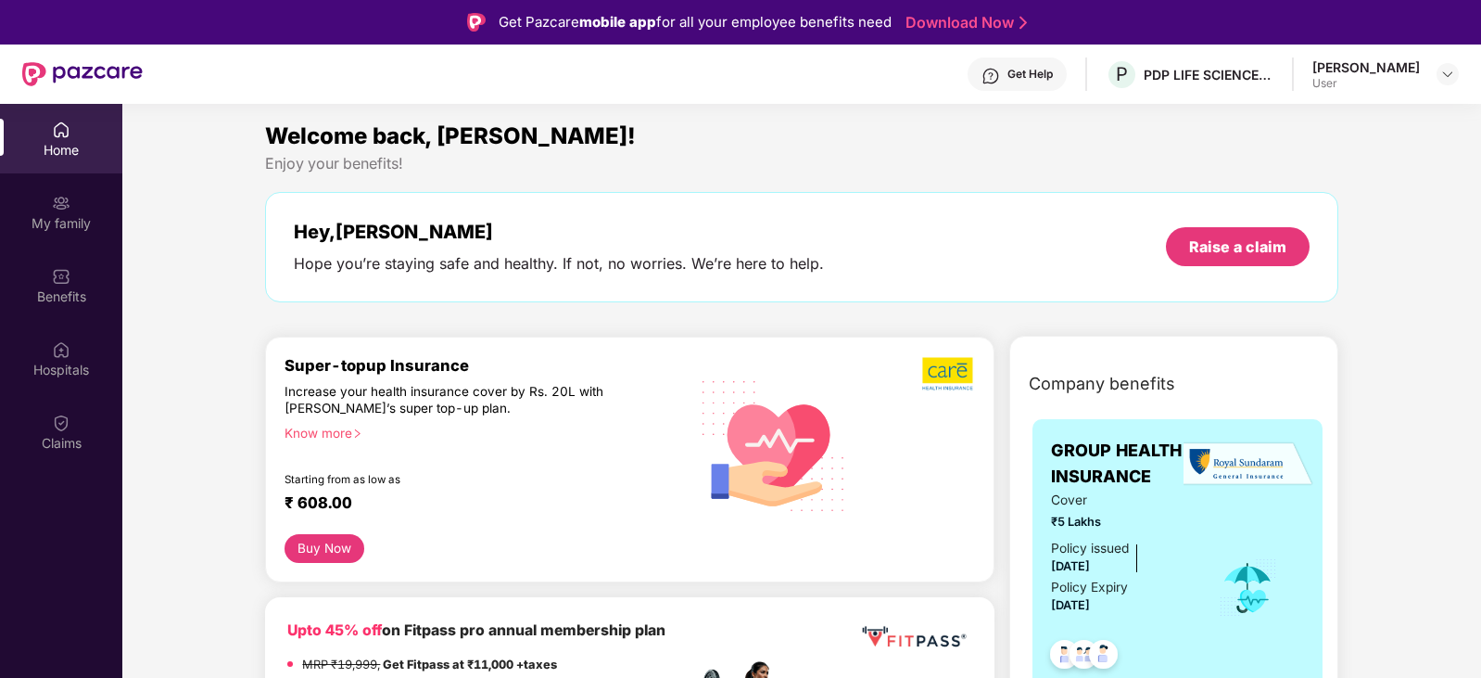
click at [706, 231] on div "Hey, [PERSON_NAME]" at bounding box center [559, 232] width 530 height 22
click at [931, 253] on div "Hey, [PERSON_NAME] Hope you’re staying safe and healthy. If not, no worries. We…" at bounding box center [801, 247] width 1015 height 53
click at [850, 179] on div "Welcome back, [PERSON_NAME]! Enjoy your benefits! Hey, [PERSON_NAME] Hope you’r…" at bounding box center [801, 220] width 1087 height 202
click at [833, 146] on div "Welcome back, [PERSON_NAME]!" at bounding box center [801, 136] width 1072 height 35
